Goal: Information Seeking & Learning: Learn about a topic

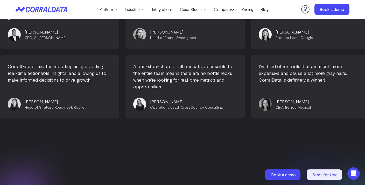
scroll to position [1985, 0]
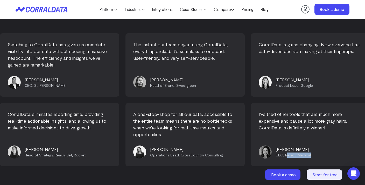
drag, startPoint x: 97, startPoint y: 147, endPoint x: 130, endPoint y: 147, distance: 33.0
click at [201, 9] on link "Case Studies" at bounding box center [193, 9] width 34 height 8
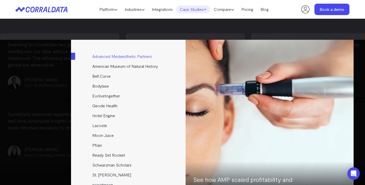
click at [110, 58] on link "Advanced Medaesthetic Partners" at bounding box center [128, 56] width 115 height 10
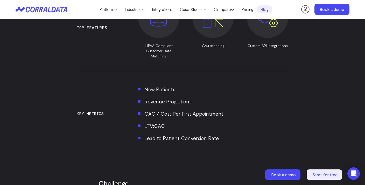
scroll to position [498, 0]
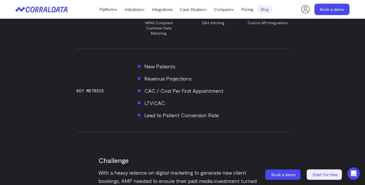
click at [148, 87] on li "CAC / Cost Per First Appointment" at bounding box center [213, 90] width 151 height 8
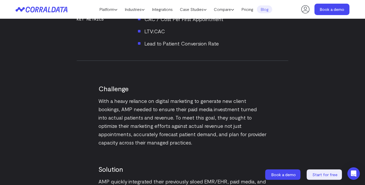
scroll to position [496, 0]
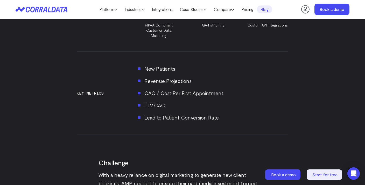
drag, startPoint x: 152, startPoint y: 75, endPoint x: 208, endPoint y: 75, distance: 56.3
click at [209, 77] on li "Revenue Projections" at bounding box center [213, 81] width 151 height 8
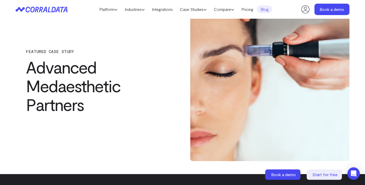
scroll to position [0, 0]
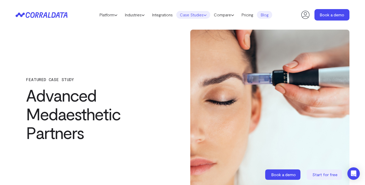
click at [185, 13] on link "Case Studies" at bounding box center [193, 15] width 34 height 8
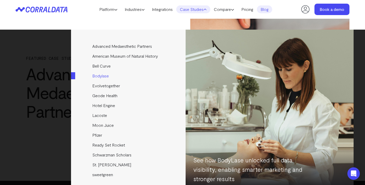
scroll to position [15, 0]
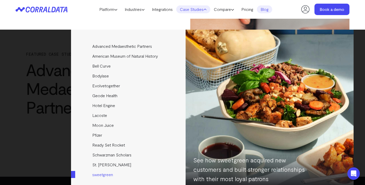
click at [106, 173] on link "sweetgreen" at bounding box center [128, 174] width 115 height 10
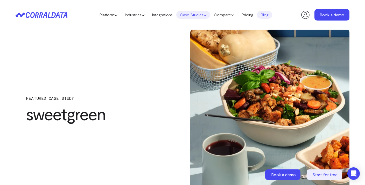
click at [188, 16] on link "Case Studies" at bounding box center [193, 15] width 34 height 8
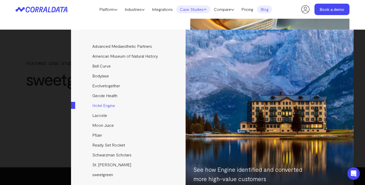
scroll to position [23, 0]
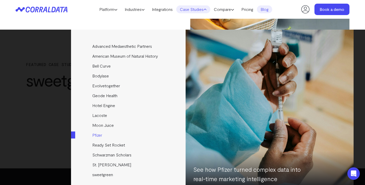
click at [99, 134] on link "Pfizer" at bounding box center [128, 135] width 115 height 10
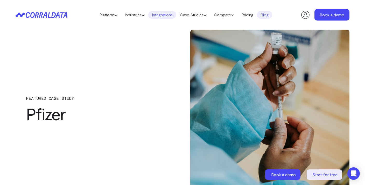
click at [167, 16] on link "Integrations" at bounding box center [162, 15] width 28 height 8
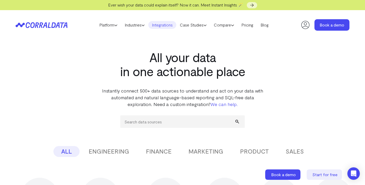
click at [99, 154] on button "ENGINEERING" at bounding box center [109, 151] width 56 height 11
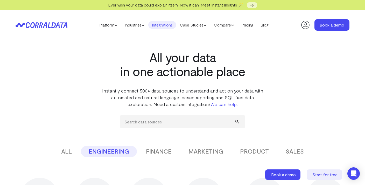
click at [213, 153] on button "MARKETING" at bounding box center [206, 151] width 50 height 11
